Goal: Task Accomplishment & Management: Complete application form

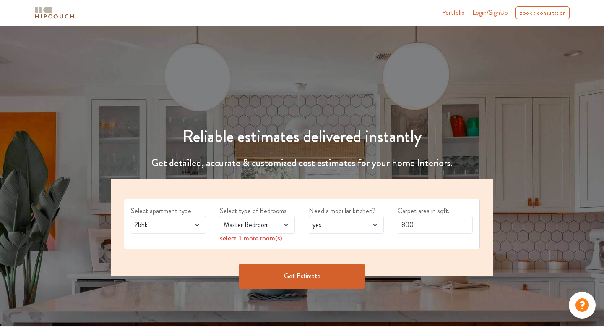
click at [196, 226] on icon at bounding box center [197, 224] width 7 height 7
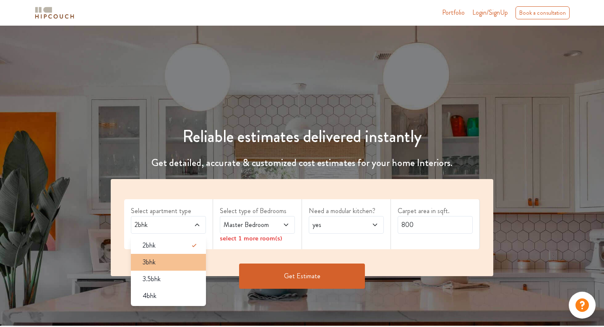
click at [164, 258] on div "3bhk" at bounding box center [171, 262] width 70 height 10
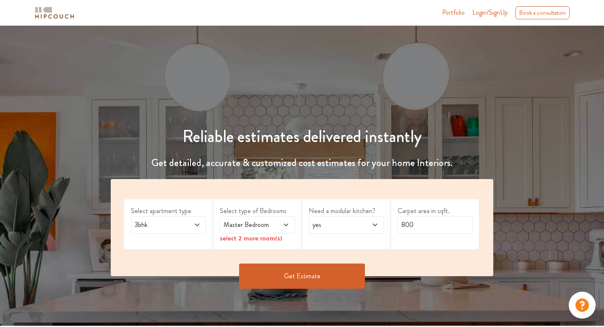
click at [288, 224] on icon at bounding box center [286, 224] width 7 height 7
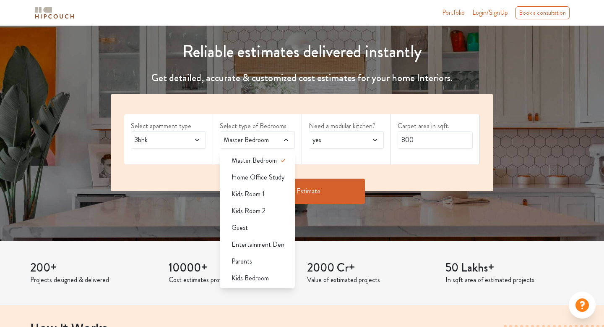
scroll to position [89, 0]
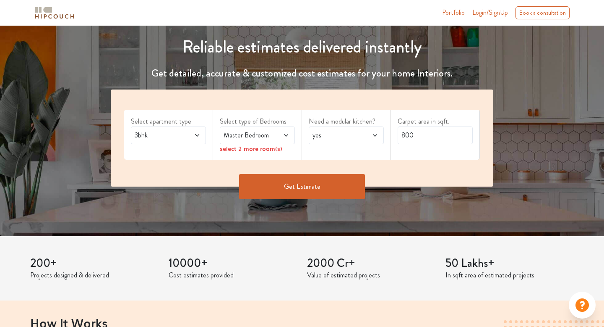
click at [401, 191] on div "Get Estimate" at bounding box center [302, 186] width 393 height 25
click at [286, 135] on icon at bounding box center [286, 135] width 7 height 7
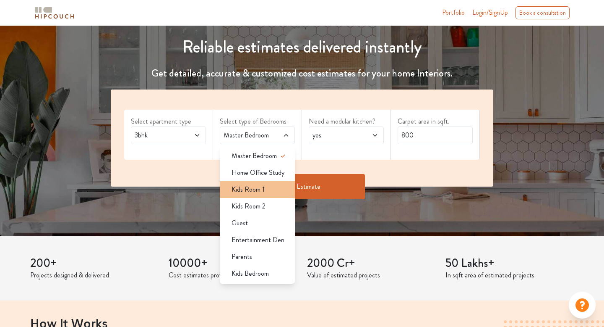
click at [260, 189] on span "Kids Room 1" at bounding box center [248, 189] width 33 height 10
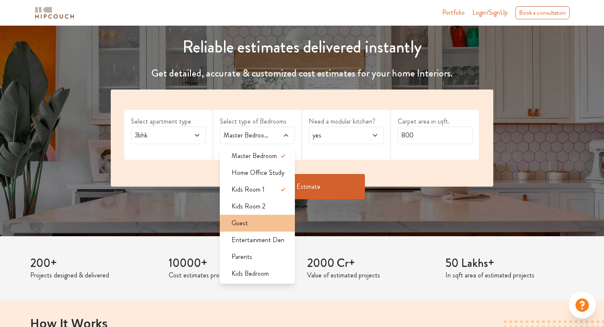
click at [257, 223] on div "Guest" at bounding box center [260, 223] width 70 height 10
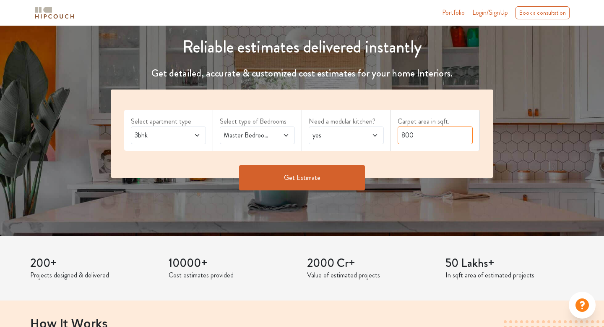
click at [422, 138] on input "800" at bounding box center [435, 135] width 75 height 18
type input "8"
type input "1300"
click at [309, 176] on button "Get Estimate" at bounding box center [302, 177] width 126 height 25
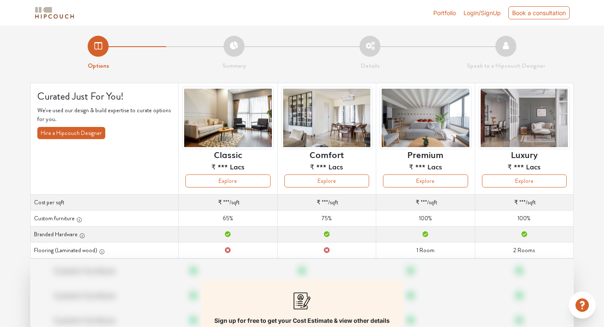
click at [481, 12] on span "Login/SignUp" at bounding box center [482, 12] width 37 height 7
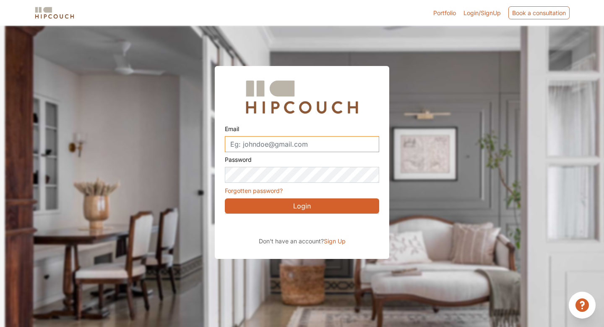
click at [249, 146] on input "Email" at bounding box center [302, 144] width 154 height 16
type input "[EMAIL_ADDRESS][DOMAIN_NAME]"
click at [336, 238] on span "Sign Up" at bounding box center [335, 240] width 22 height 7
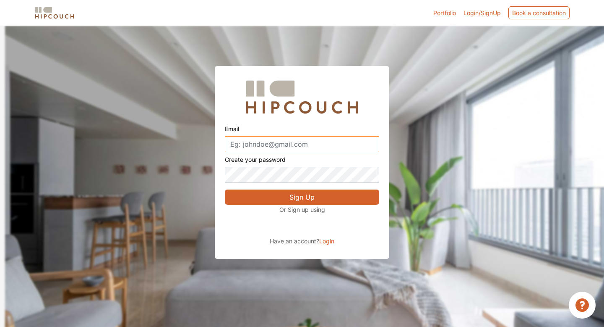
click at [310, 144] on input "Email" at bounding box center [302, 144] width 154 height 16
type input "[EMAIL_ADDRESS][DOMAIN_NAME]"
click at [299, 198] on button "Sign Up" at bounding box center [302, 196] width 154 height 15
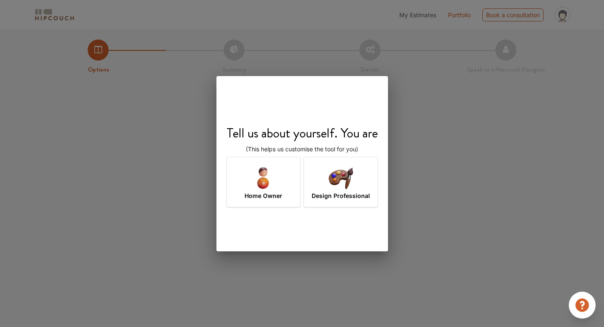
click at [326, 201] on div "Design Professional" at bounding box center [341, 182] width 74 height 50
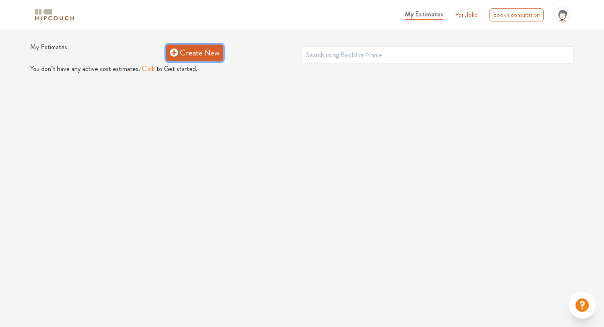
click at [188, 54] on link "Create New" at bounding box center [194, 52] width 57 height 17
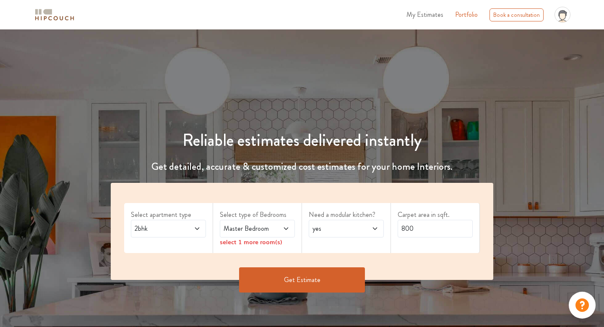
click at [199, 226] on icon at bounding box center [197, 228] width 7 height 7
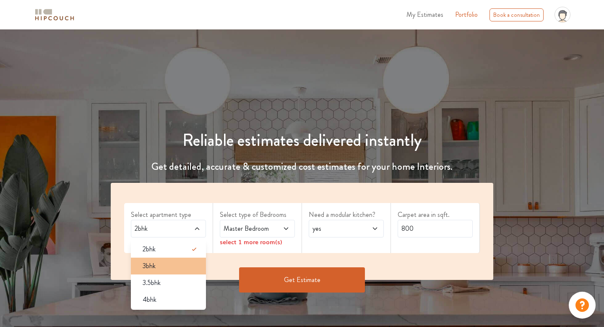
click at [168, 265] on div "3bhk" at bounding box center [171, 266] width 70 height 10
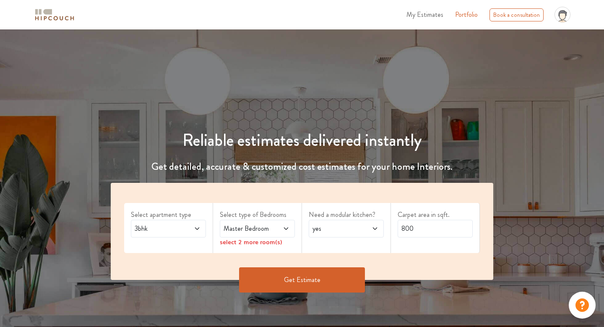
click at [288, 227] on icon at bounding box center [286, 228] width 7 height 7
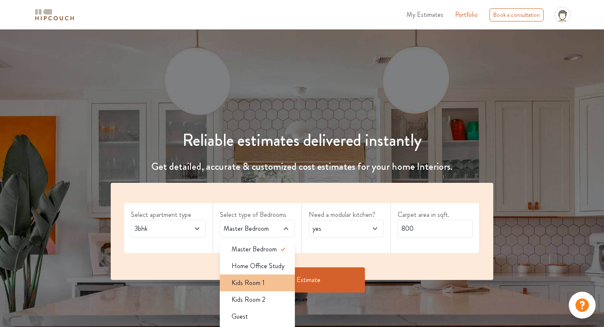
click at [271, 280] on div "Kids Room 1" at bounding box center [260, 282] width 70 height 10
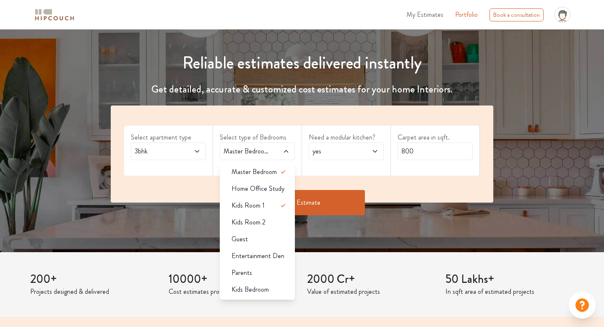
scroll to position [85, 0]
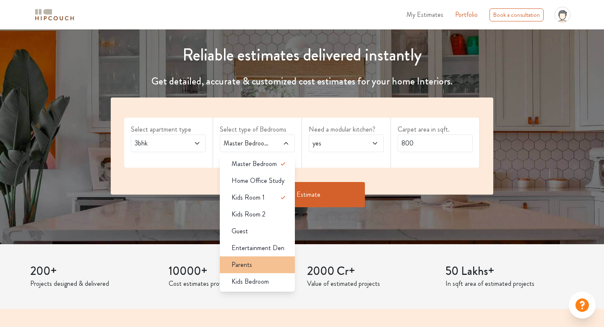
click at [258, 263] on div "Parents" at bounding box center [260, 264] width 70 height 10
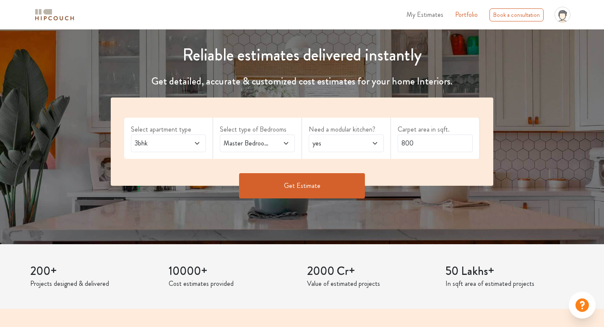
click at [376, 142] on icon at bounding box center [375, 143] width 7 height 7
click at [444, 143] on input "800" at bounding box center [435, 143] width 75 height 18
type input "8"
type input "1300"
click at [300, 186] on button "Get Estimate" at bounding box center [302, 185] width 126 height 25
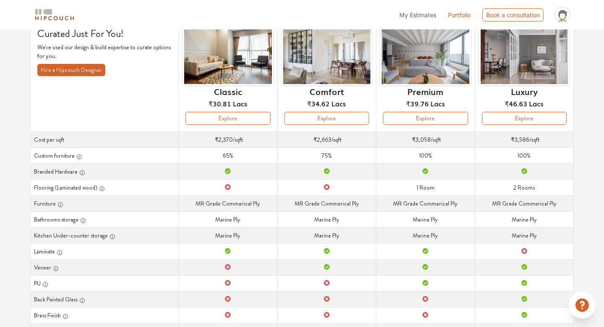
scroll to position [66, 0]
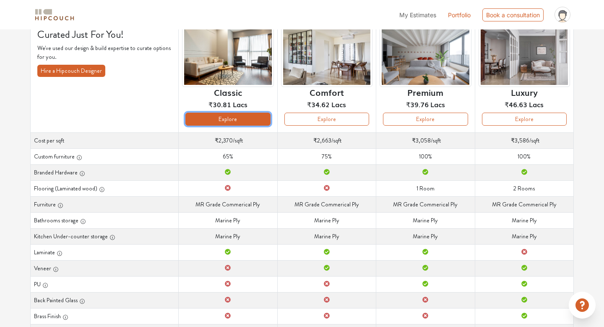
click at [236, 121] on button "Explore" at bounding box center [228, 118] width 85 height 13
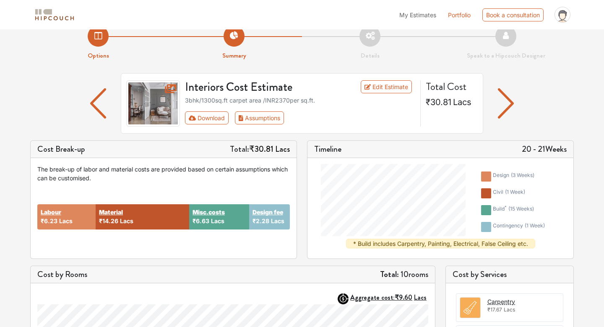
scroll to position [13, 0]
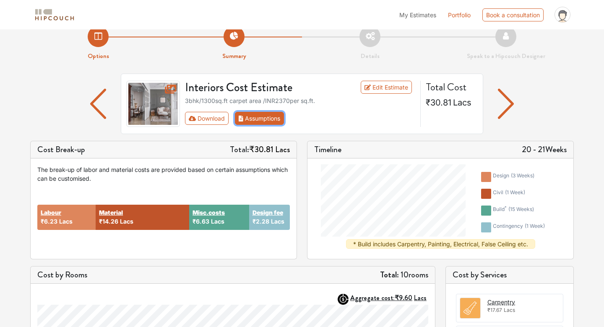
click at [260, 120] on button "Assumptions" at bounding box center [259, 118] width 49 height 13
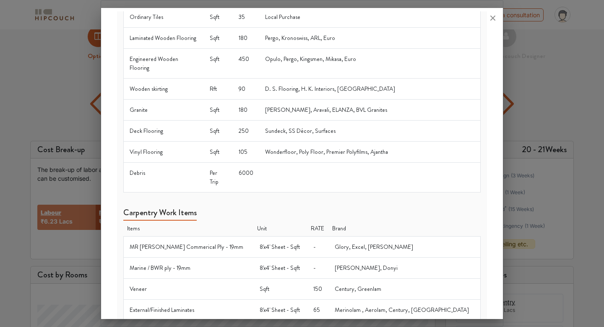
scroll to position [0, 0]
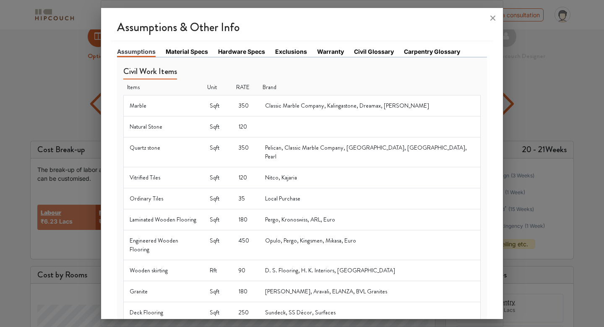
click at [180, 52] on link "Material Specs" at bounding box center [187, 51] width 42 height 9
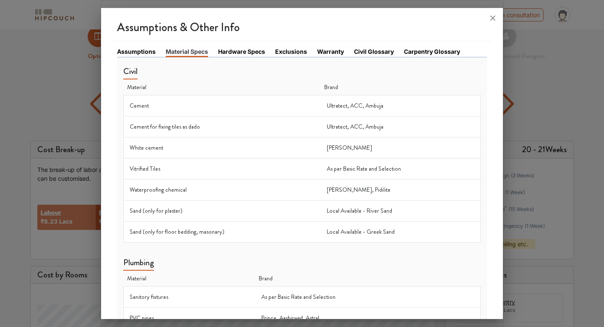
click at [238, 48] on link "Hardware Specs" at bounding box center [241, 51] width 47 height 9
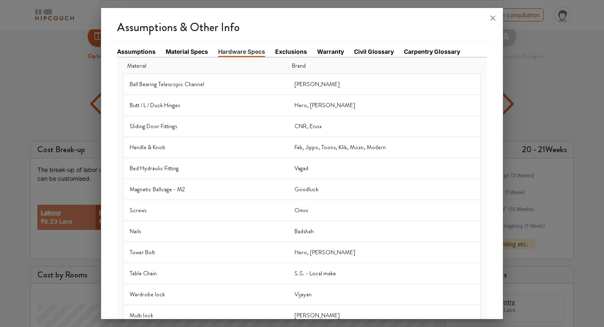
click at [285, 50] on link "Exclusions" at bounding box center [291, 51] width 32 height 9
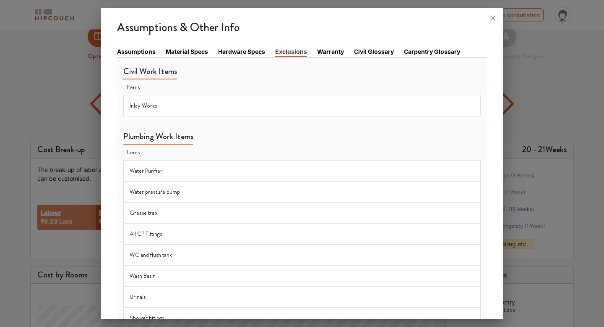
click at [327, 50] on link "Warranty" at bounding box center [330, 51] width 27 height 9
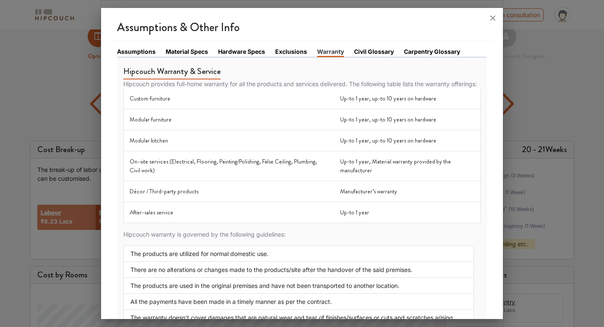
click at [366, 50] on link "Civil Glossary" at bounding box center [374, 51] width 40 height 9
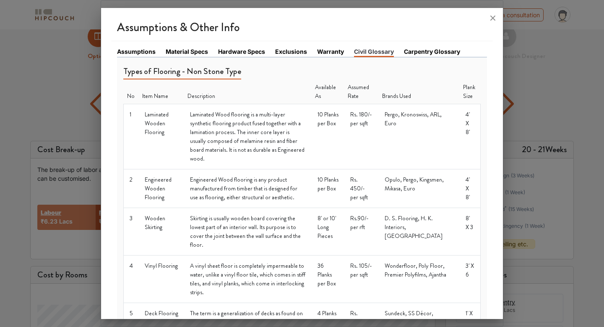
click at [440, 51] on link "Carpentry Glossary" at bounding box center [432, 51] width 56 height 9
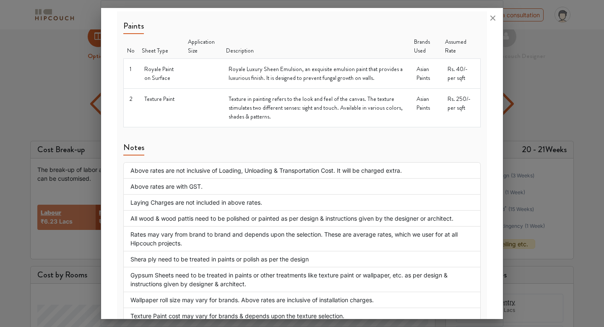
scroll to position [1052, 0]
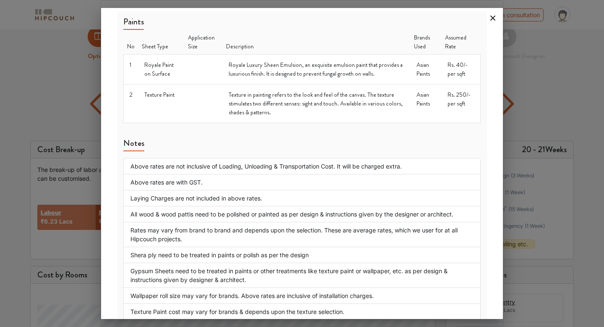
click at [493, 16] on icon at bounding box center [492, 17] width 13 height 13
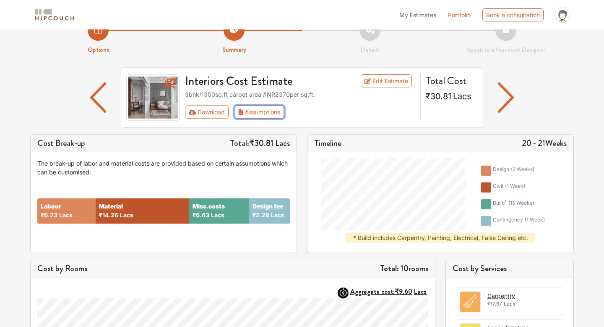
scroll to position [0, 0]
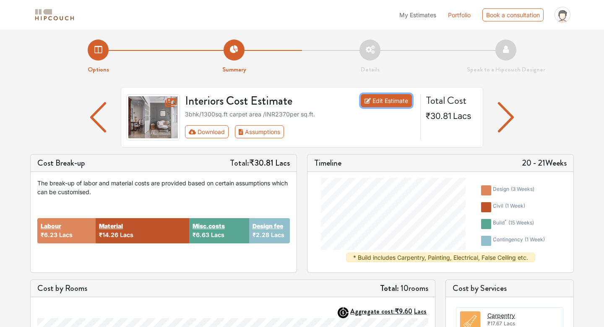
click at [392, 101] on link "Edit Estimate" at bounding box center [387, 100] width 52 height 13
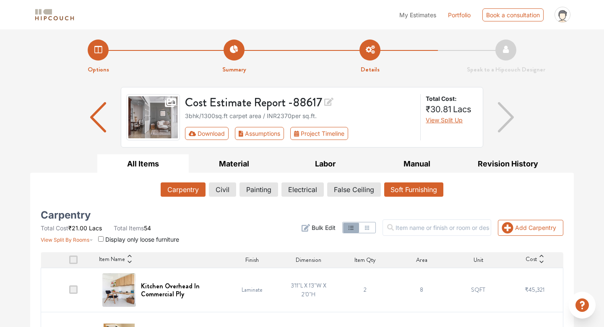
click at [409, 190] on button "Soft Furnishing" at bounding box center [413, 189] width 59 height 14
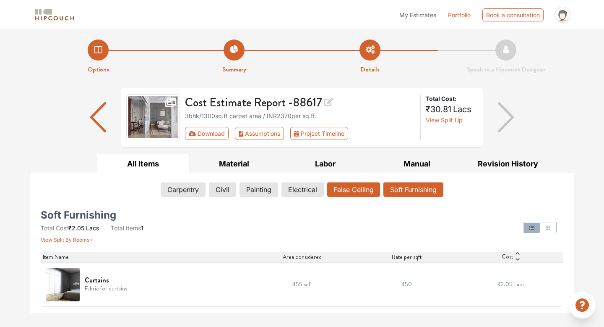
click at [352, 187] on button "False Ceiling" at bounding box center [353, 189] width 53 height 14
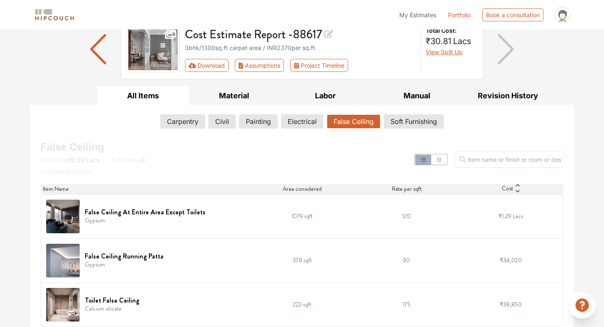
scroll to position [74, 0]
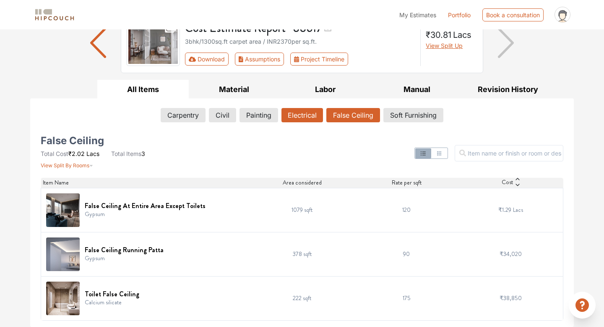
click at [295, 118] on button "Electrical" at bounding box center [303, 115] width 42 height 14
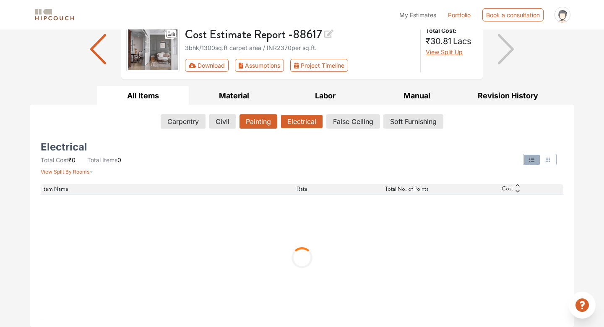
scroll to position [0, 0]
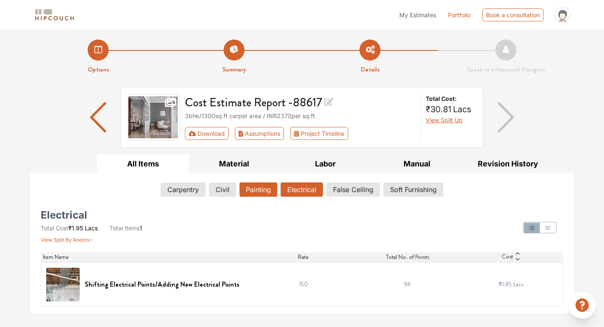
click at [258, 192] on button "Painting" at bounding box center [259, 189] width 38 height 14
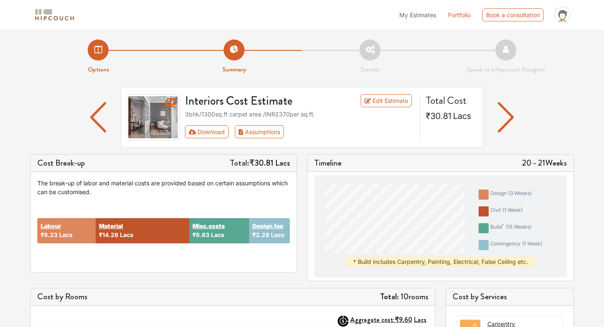
click at [56, 18] on img at bounding box center [55, 15] width 42 height 15
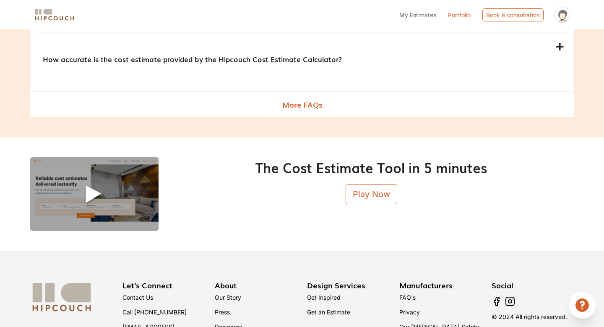
scroll to position [1009, 0]
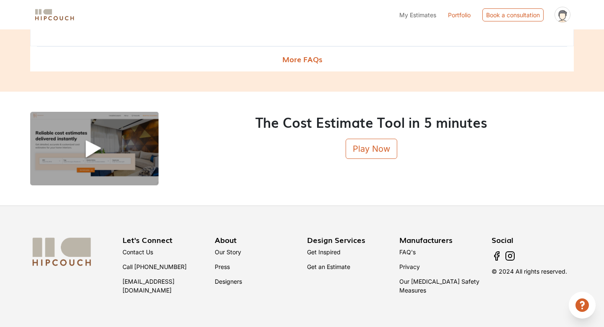
click at [225, 253] on link "Our Story" at bounding box center [228, 251] width 26 height 7
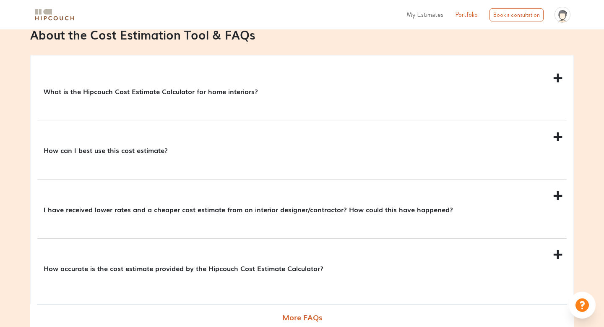
scroll to position [813, 0]
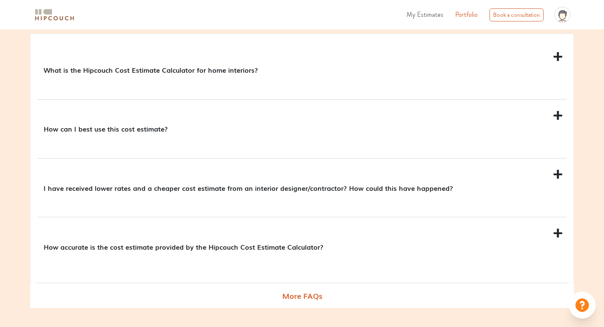
click at [558, 115] on div "How can I best use this cost estimate?" at bounding box center [302, 128] width 530 height 58
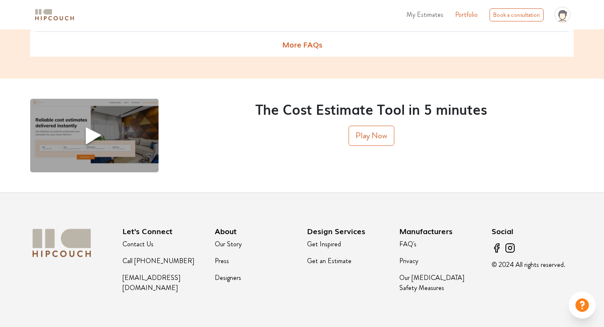
scroll to position [1136, 0]
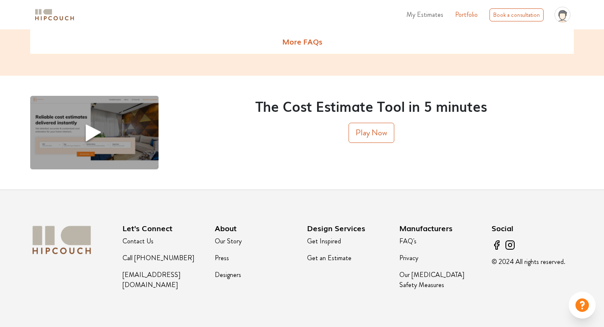
click at [317, 242] on link "Get Inspired" at bounding box center [324, 241] width 34 height 10
